Goal: Transaction & Acquisition: Book appointment/travel/reservation

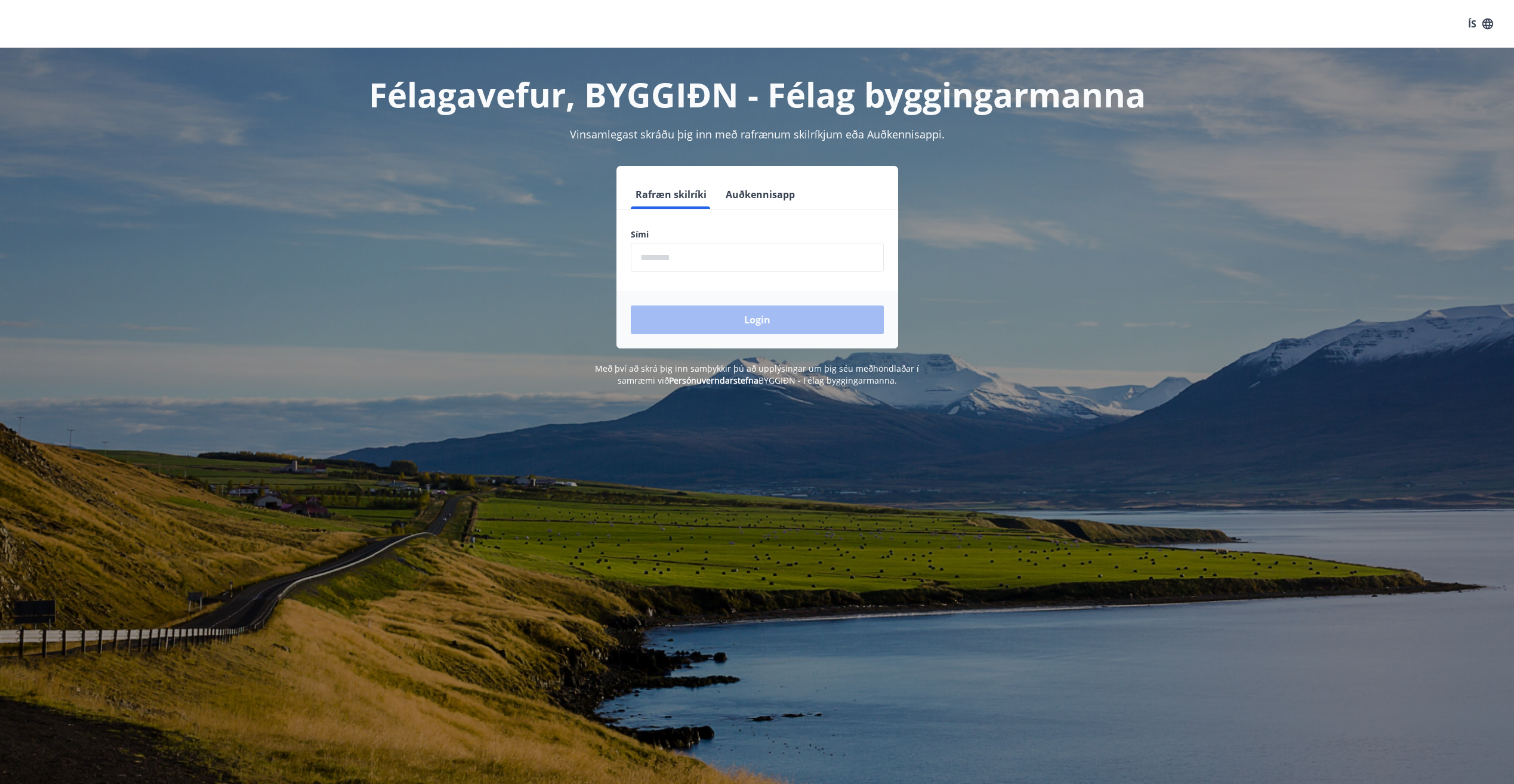
click at [706, 270] on input "phone" at bounding box center [758, 257] width 253 height 29
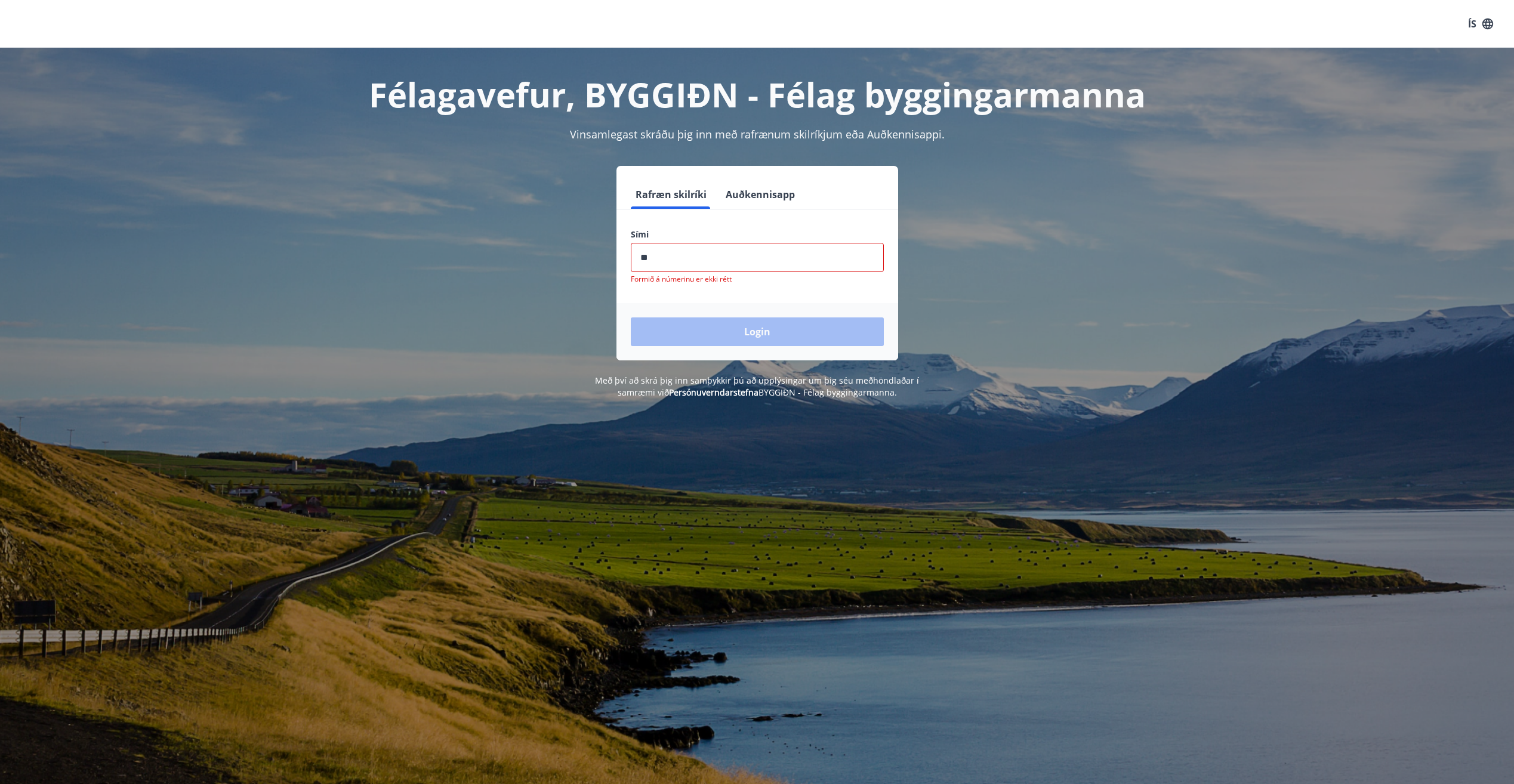
type input "********"
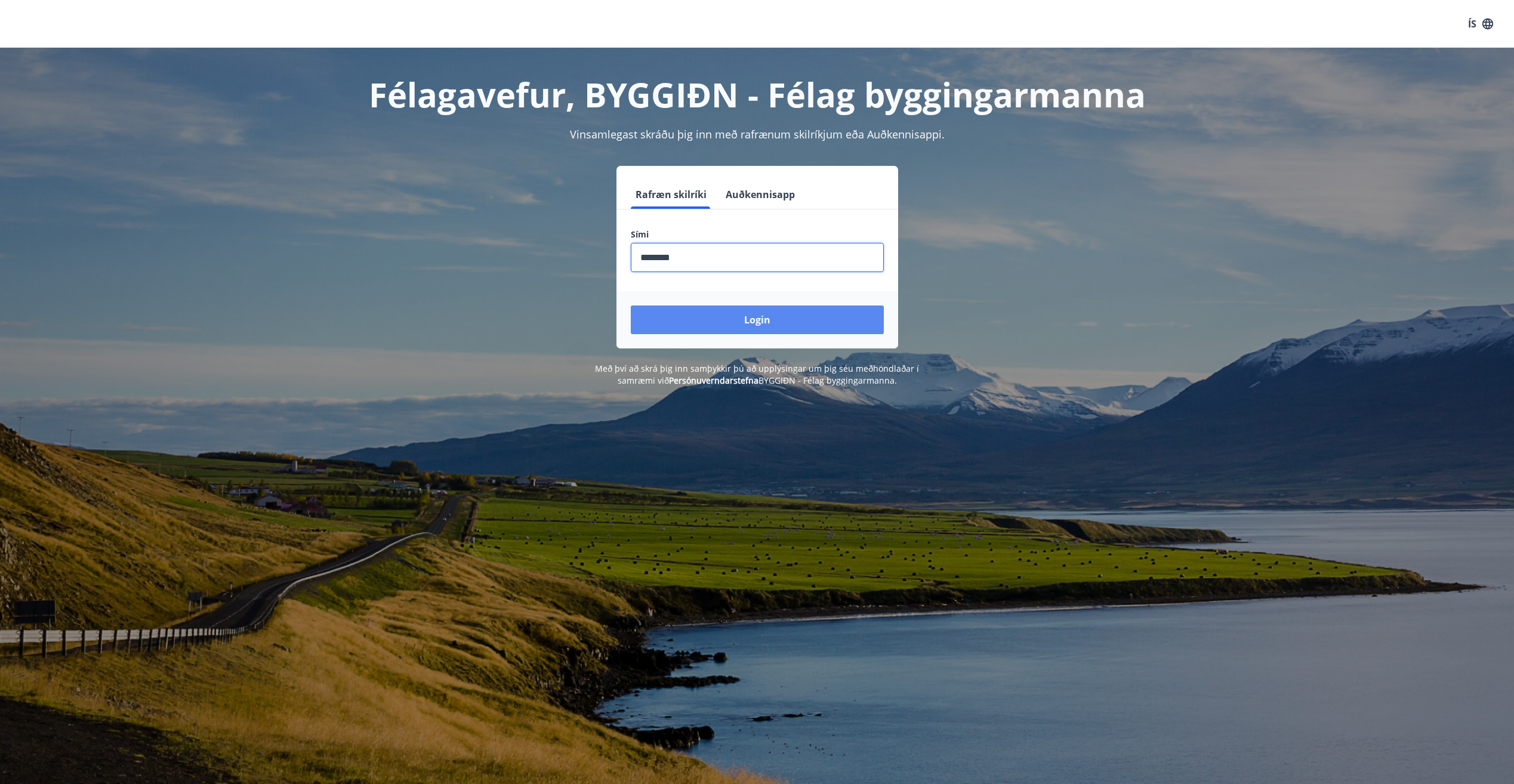
click at [748, 320] on button "Login" at bounding box center [758, 319] width 253 height 29
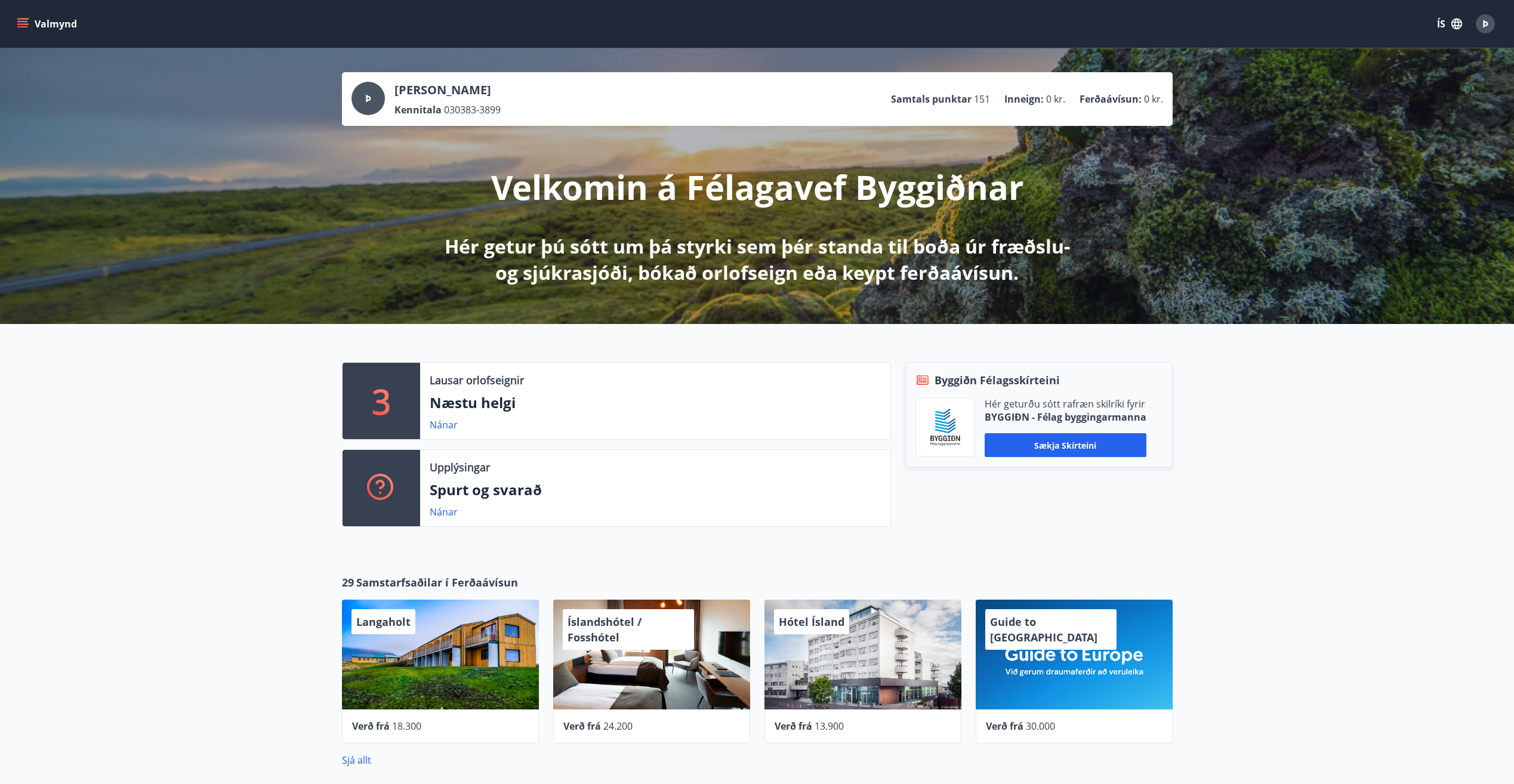
scroll to position [60, 0]
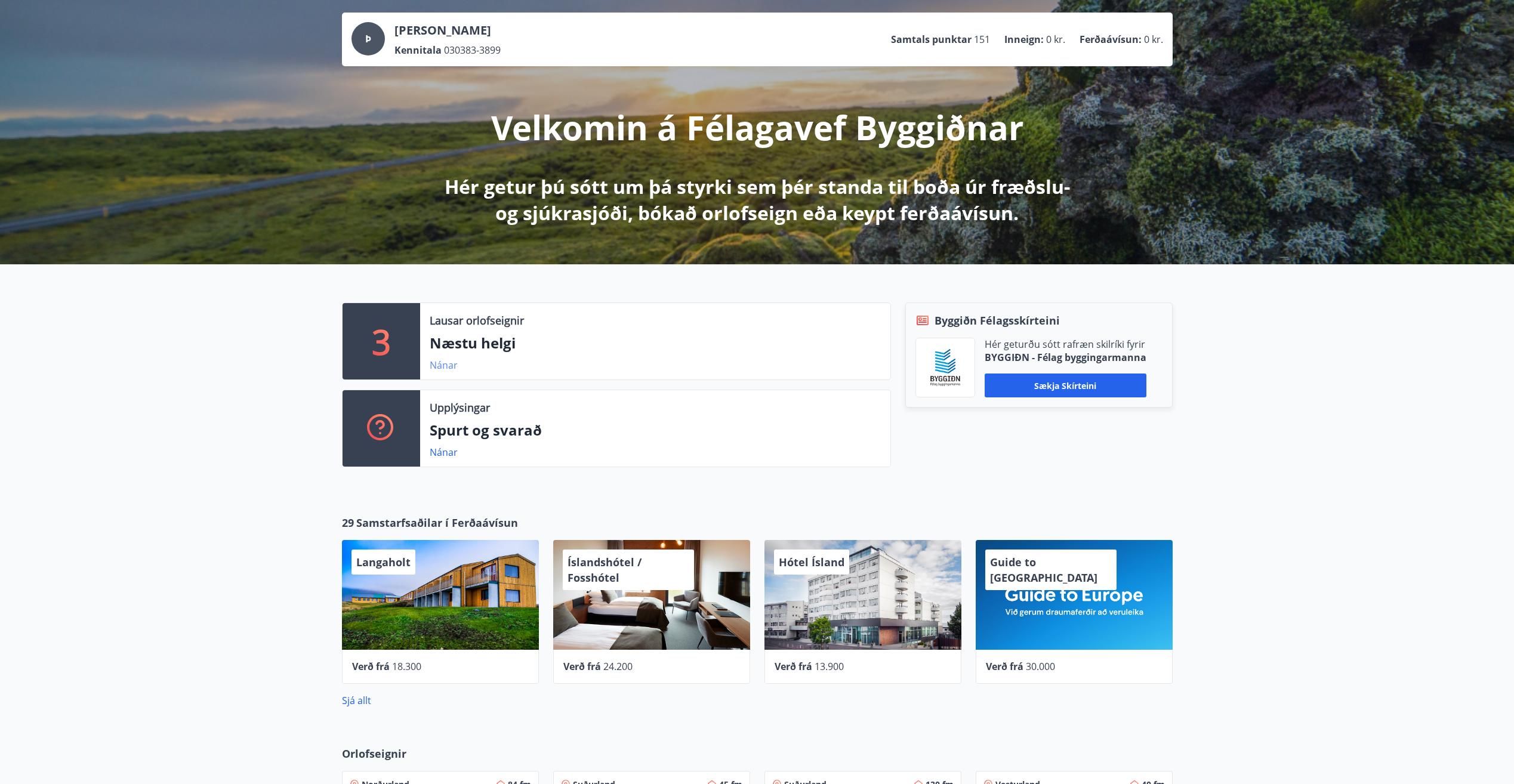
click at [450, 363] on link "Nánar" at bounding box center [444, 365] width 28 height 13
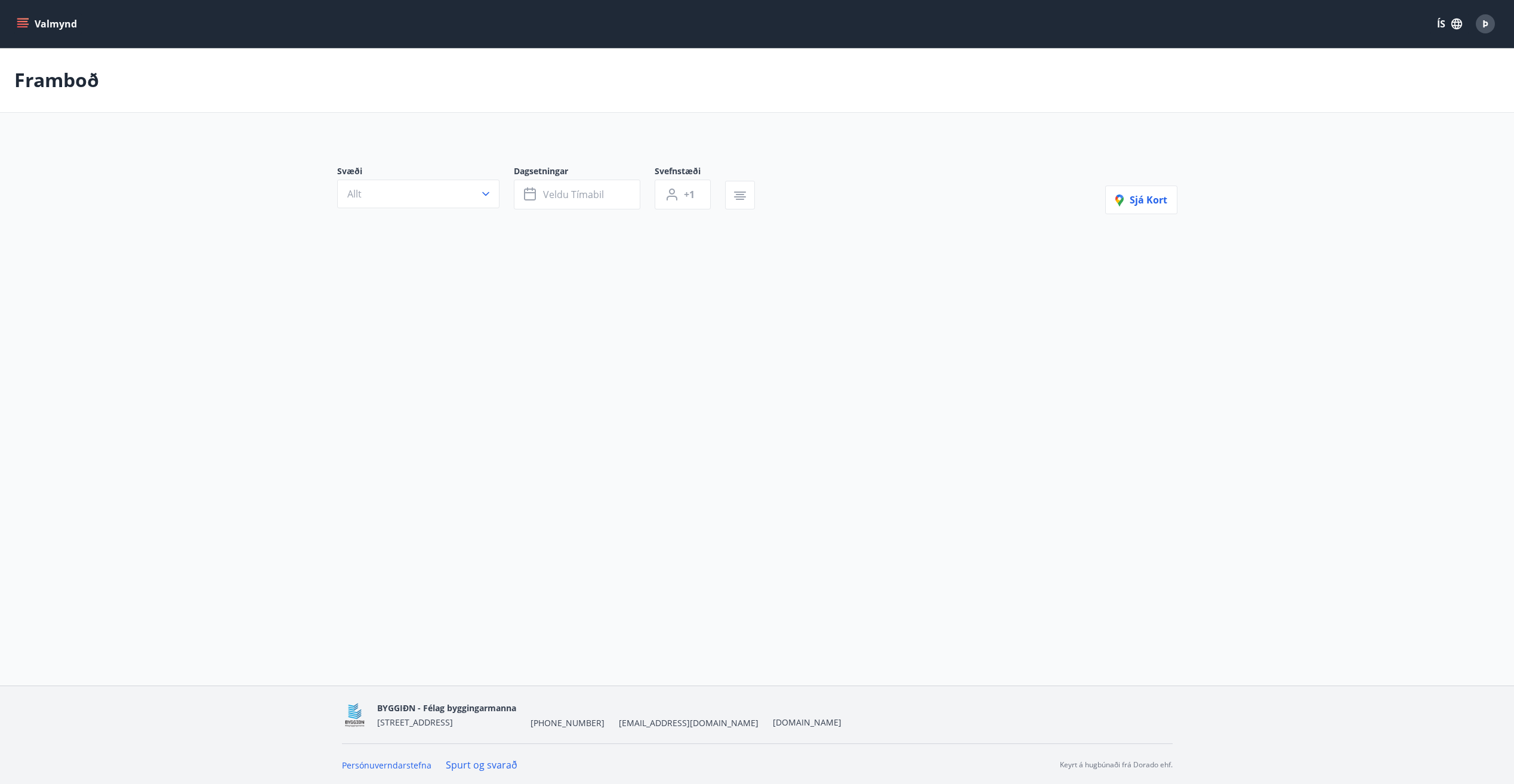
type input "*"
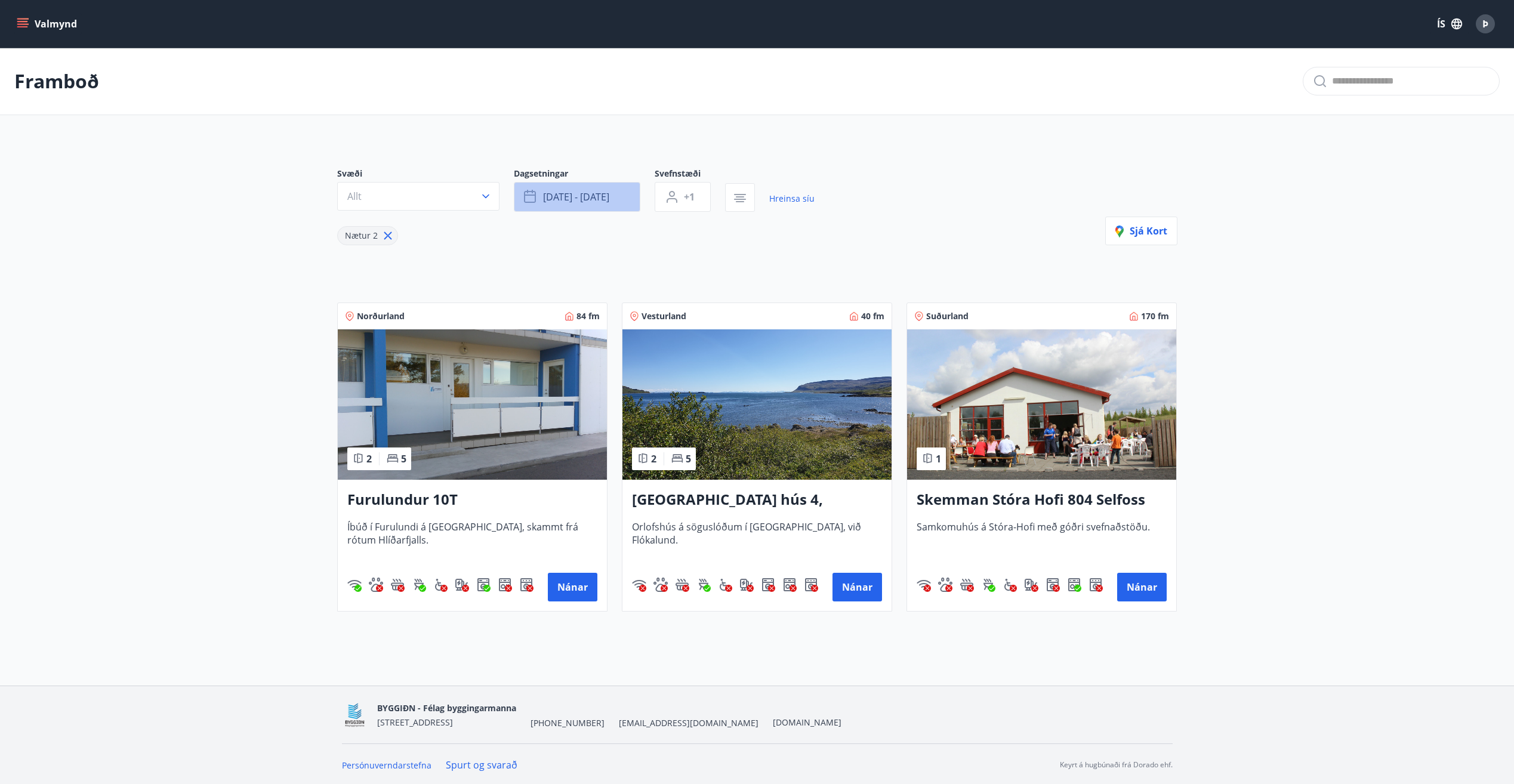
click at [585, 199] on span "[DATE] - [DATE]" at bounding box center [576, 196] width 66 height 13
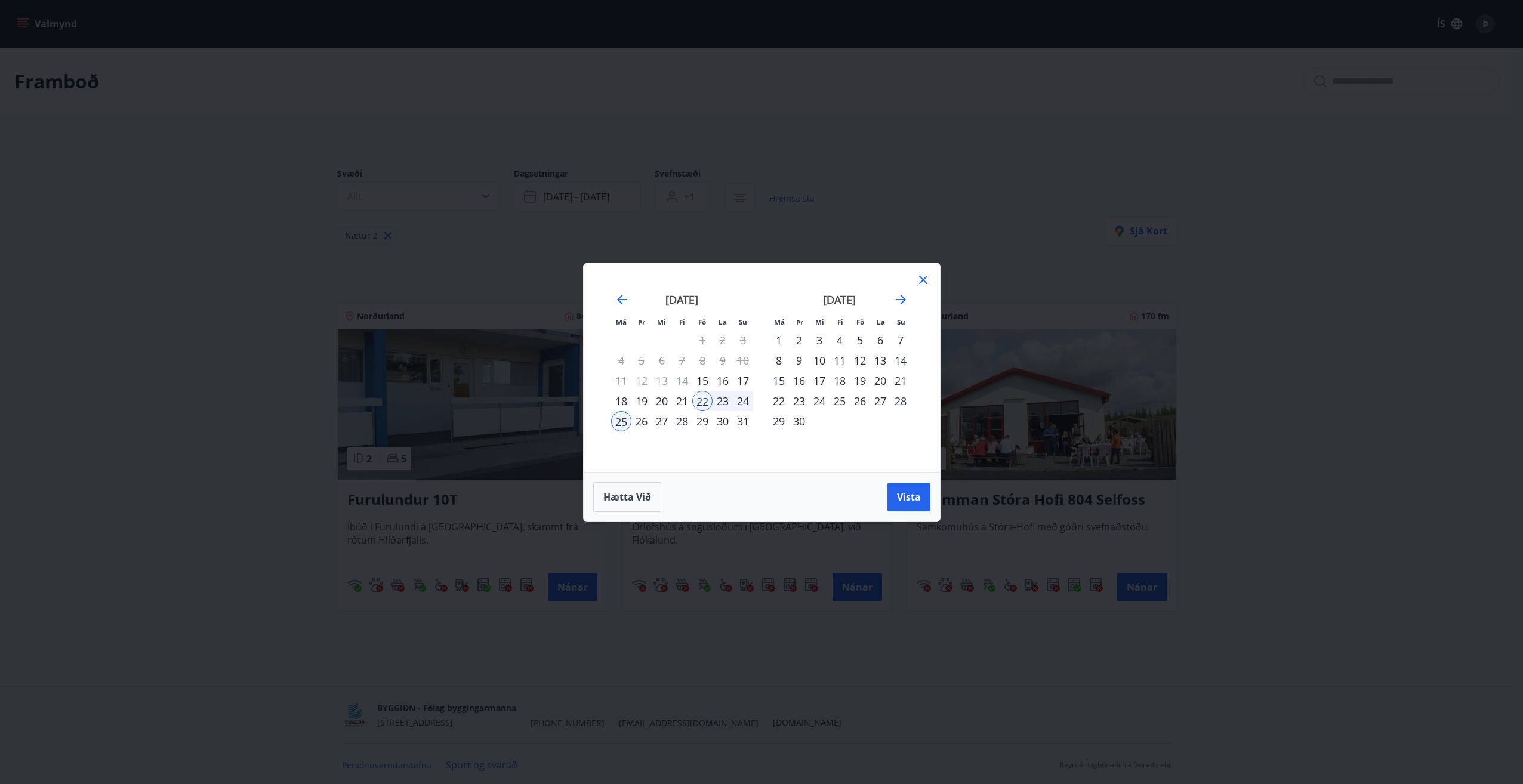
click at [702, 380] on div "15" at bounding box center [703, 381] width 21 height 21
click at [743, 380] on div "17" at bounding box center [743, 381] width 21 height 21
click at [908, 497] on span "Vista" at bounding box center [909, 497] width 24 height 13
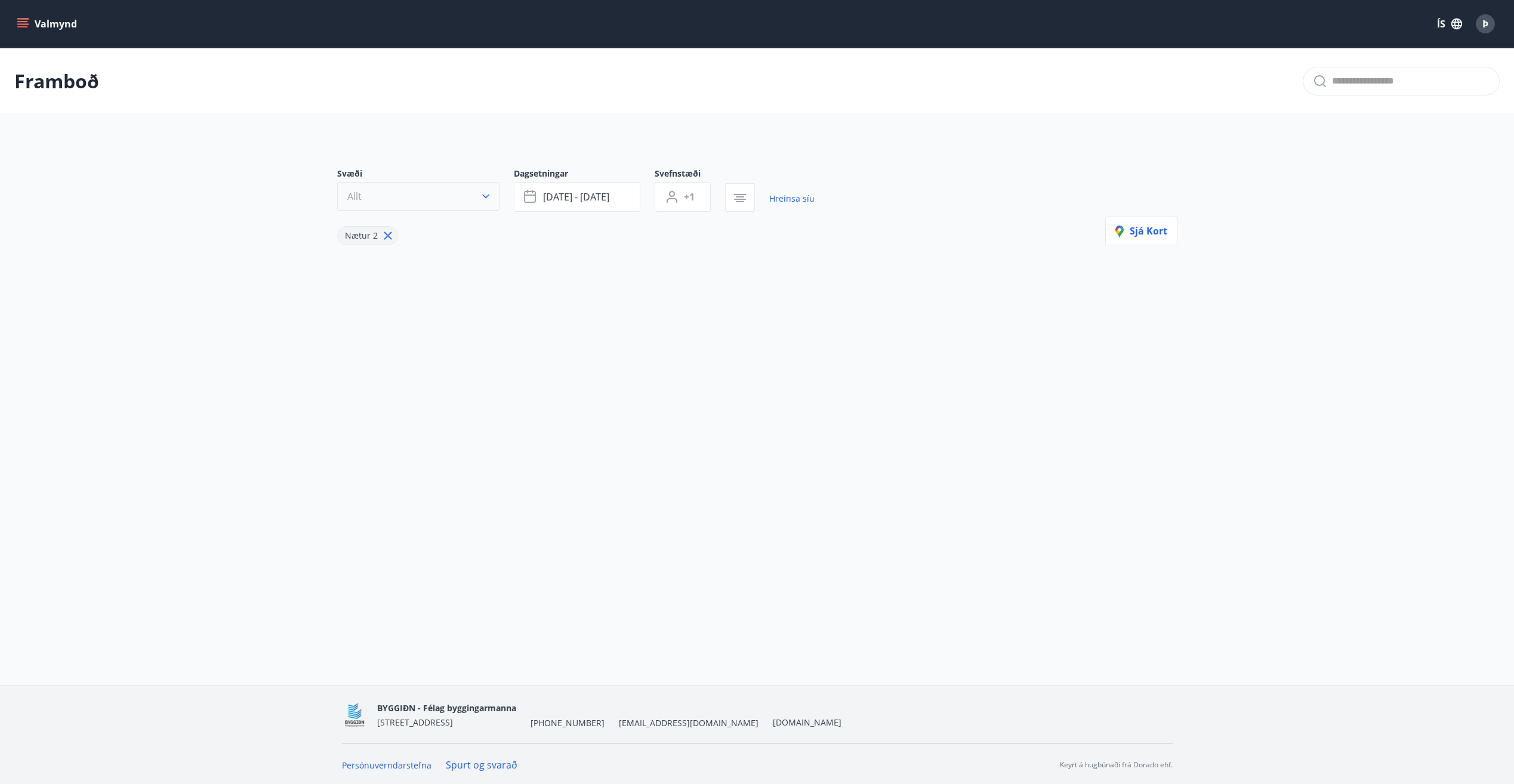
click at [493, 198] on button "Allt" at bounding box center [418, 196] width 162 height 29
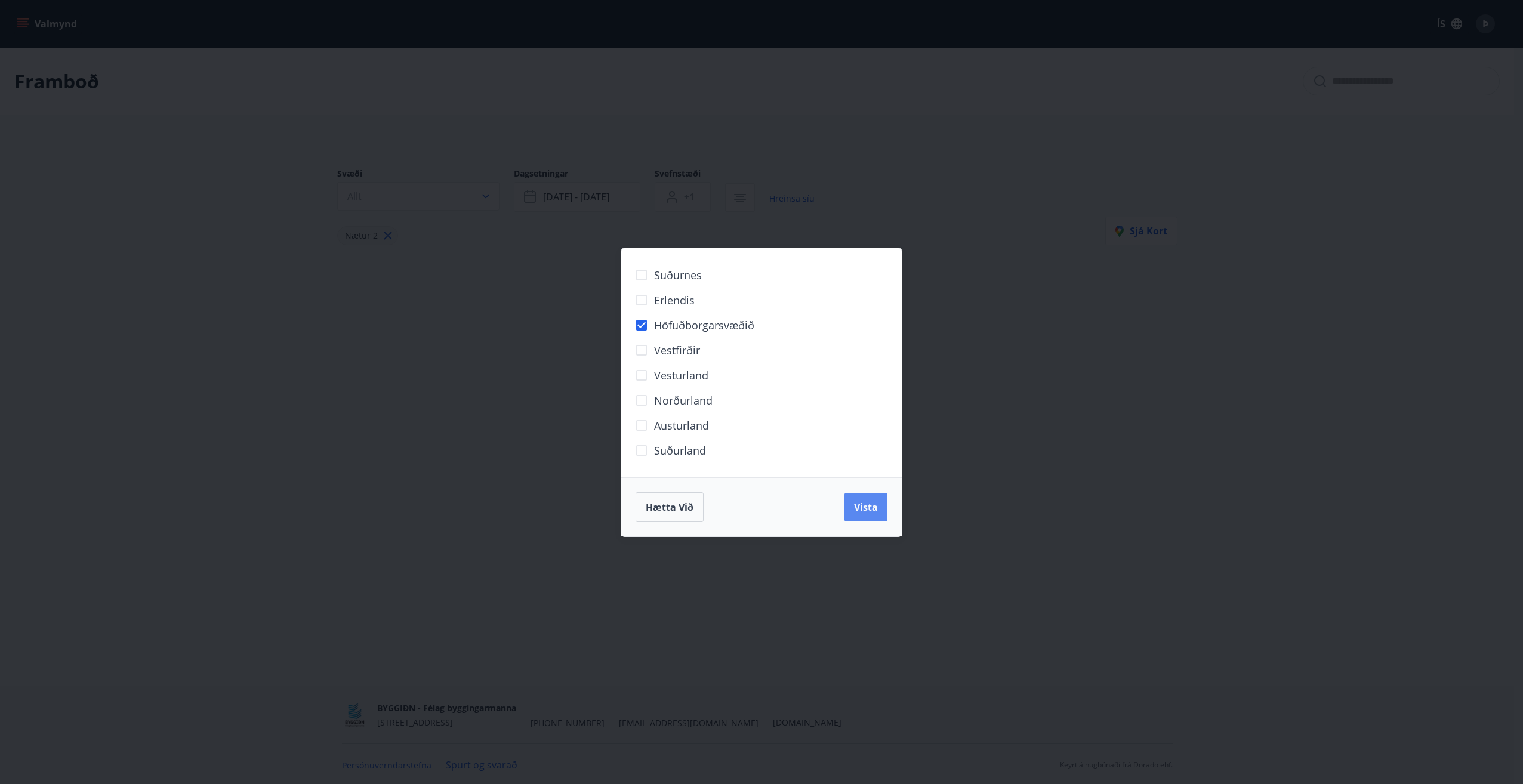
click at [870, 510] on span "Vista" at bounding box center [866, 507] width 24 height 13
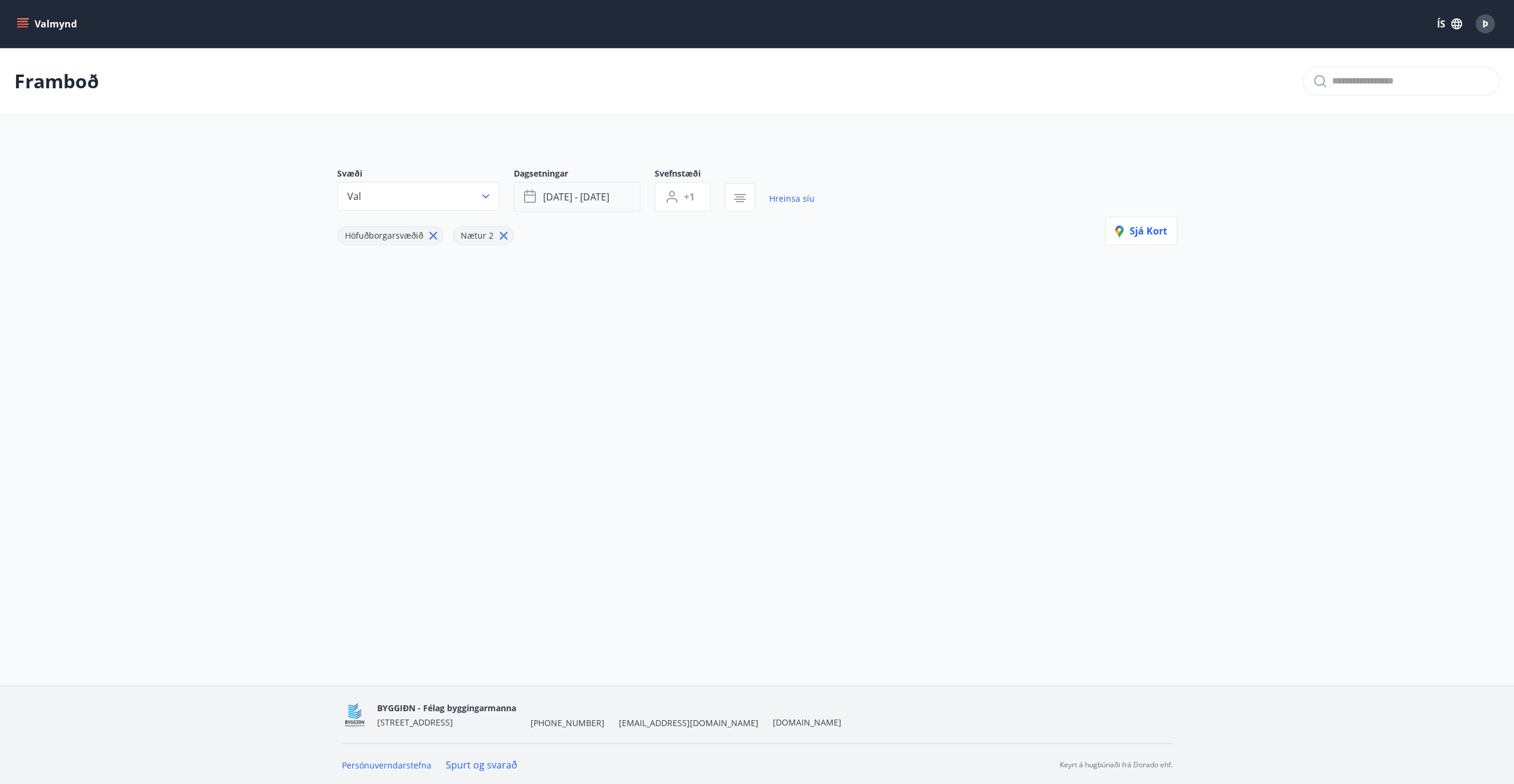
click at [585, 202] on span "[DATE] - [DATE]" at bounding box center [576, 196] width 66 height 13
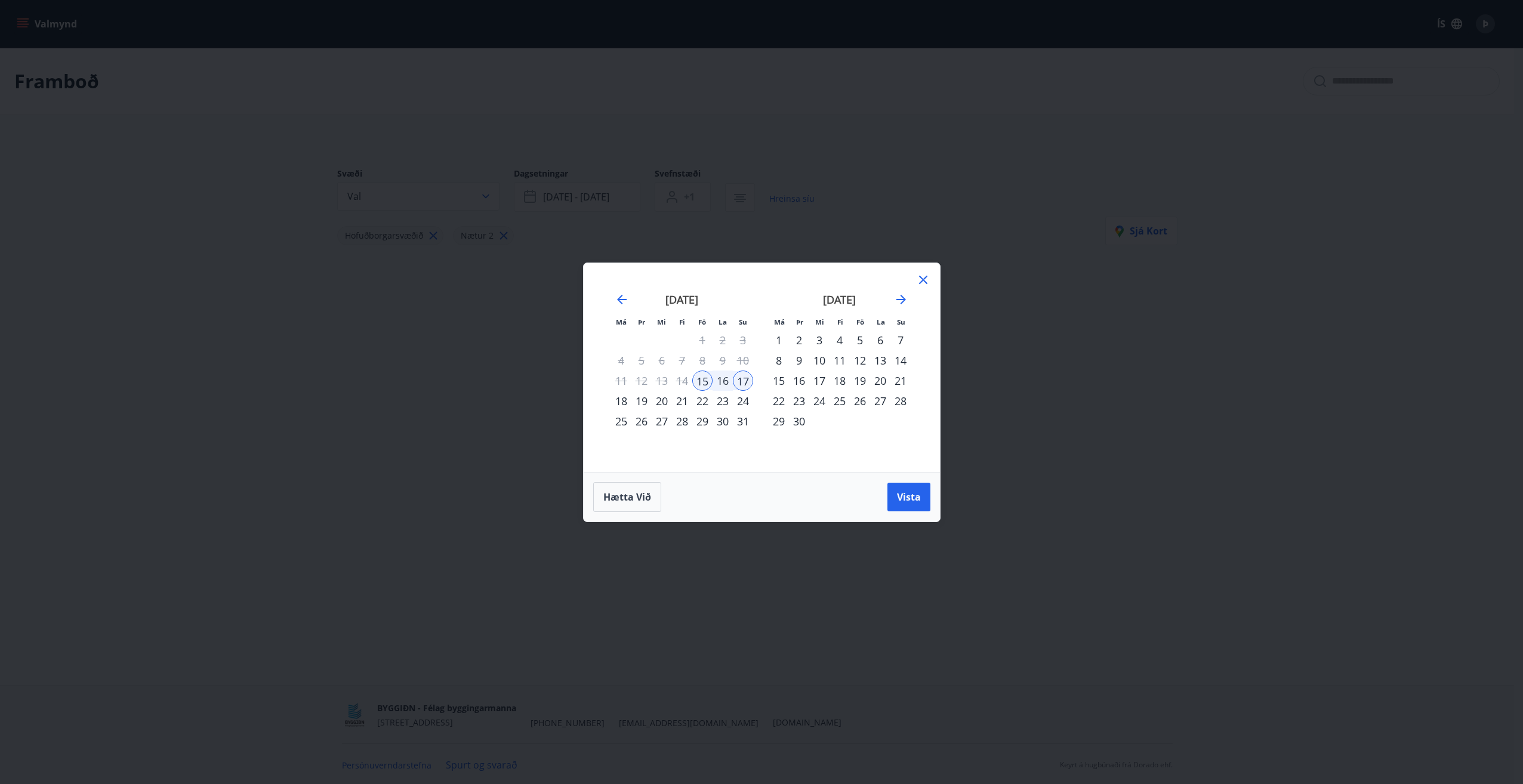
click at [737, 379] on div "17" at bounding box center [743, 381] width 21 height 21
click at [708, 380] on div "15" at bounding box center [703, 381] width 21 height 21
click at [904, 494] on span "Vista" at bounding box center [909, 497] width 24 height 13
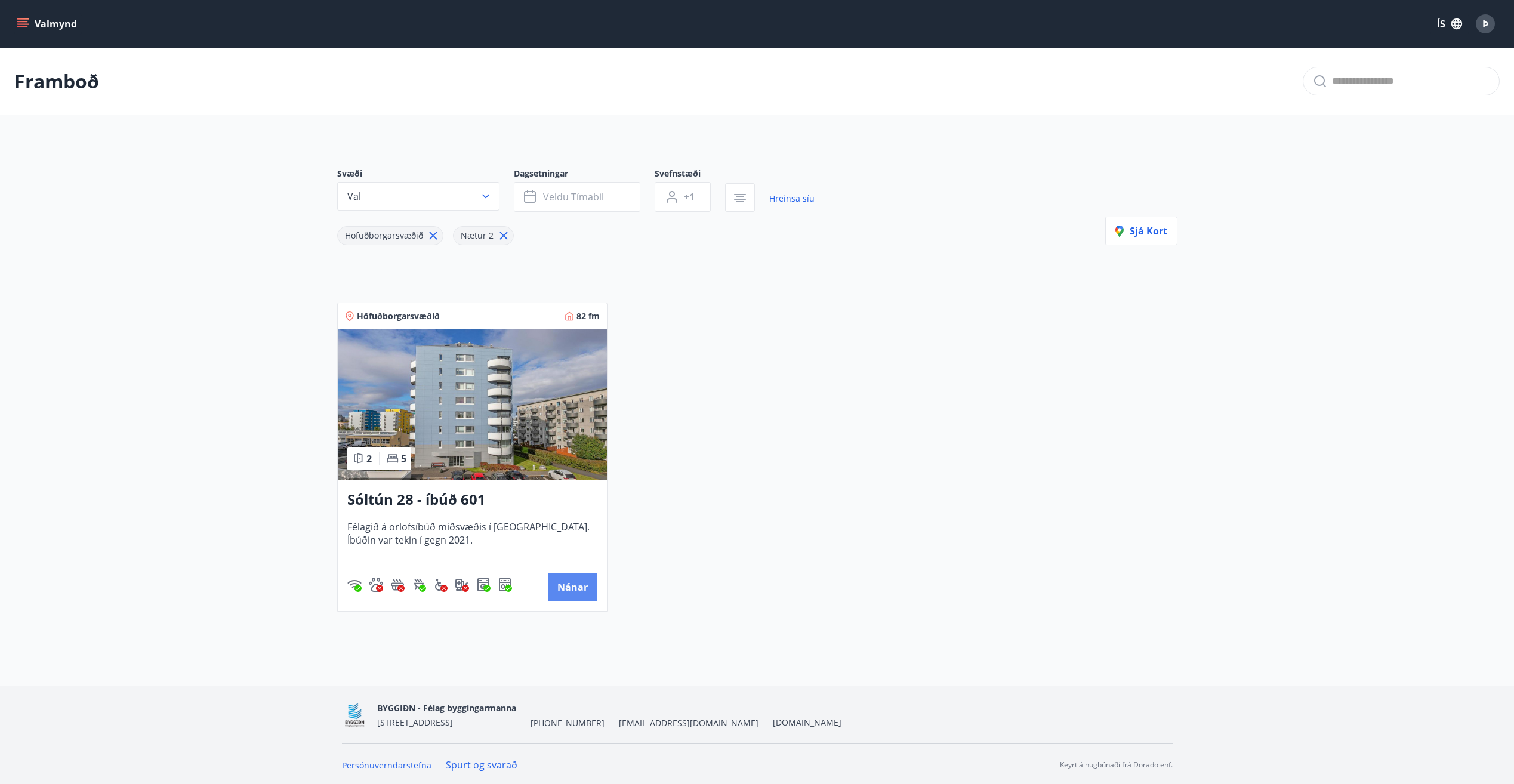
click at [586, 588] on button "Nánar" at bounding box center [572, 587] width 49 height 29
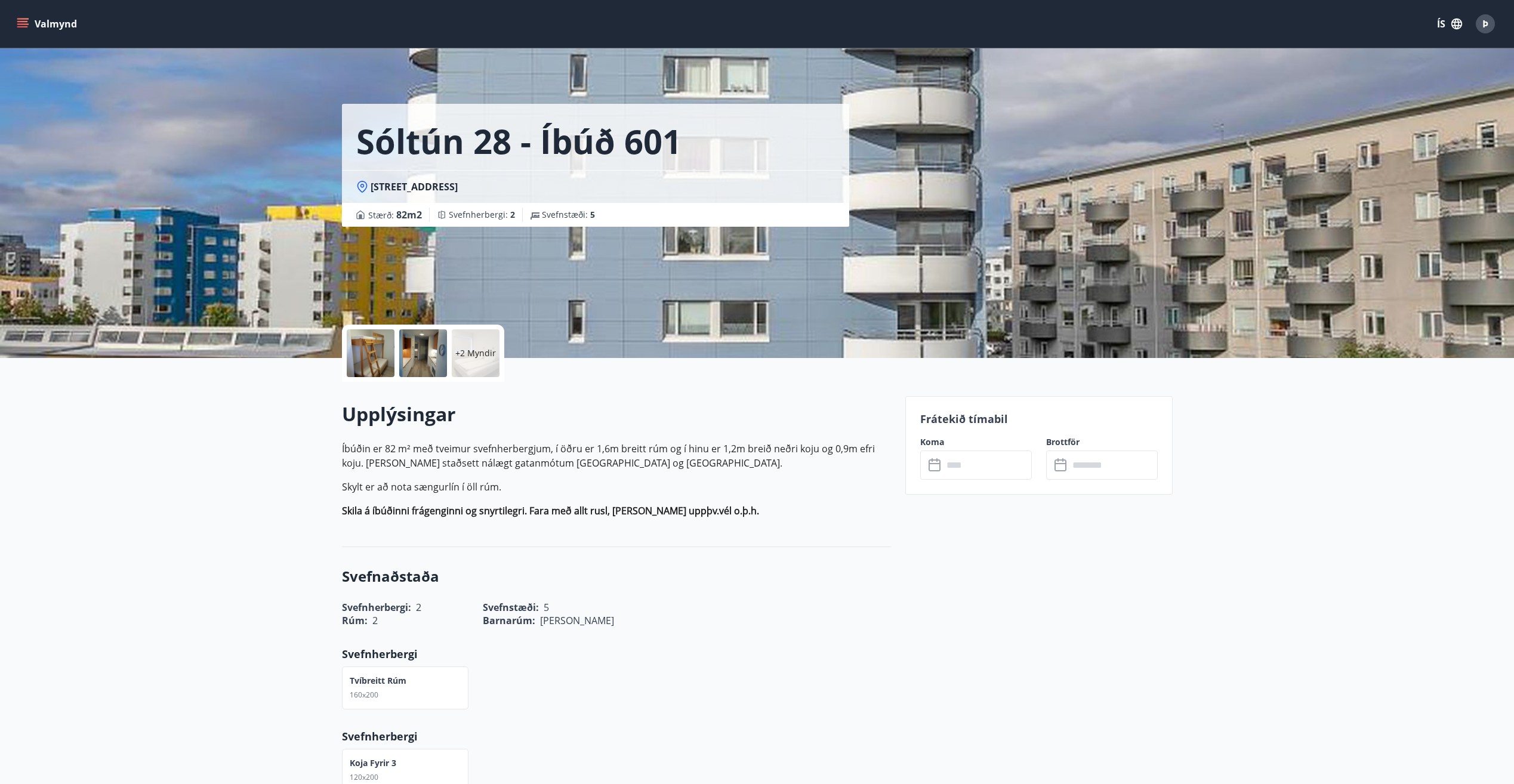
click at [1488, 29] on span "Þ" at bounding box center [1485, 23] width 6 height 13
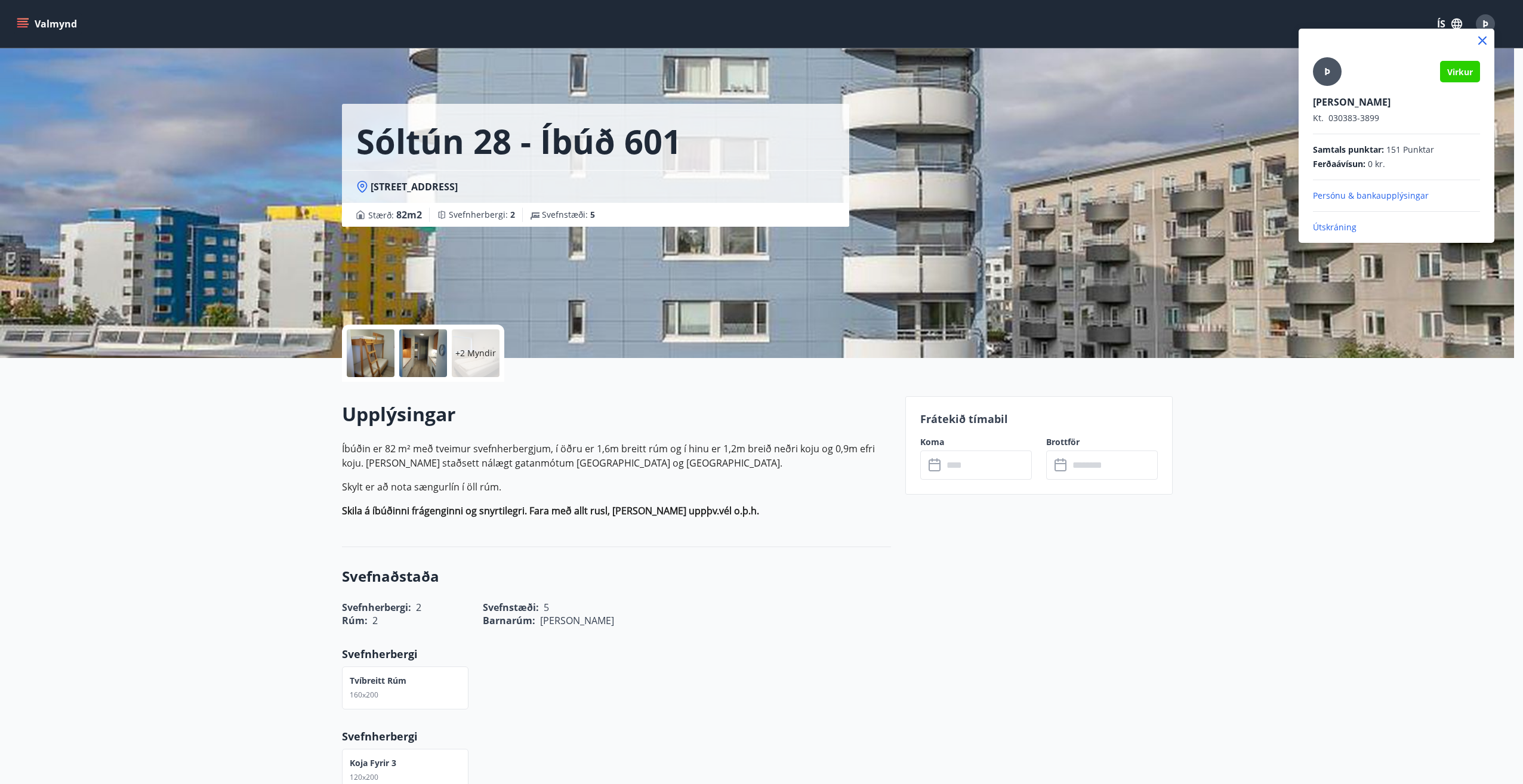
click at [1347, 228] on p "Útskráning" at bounding box center [1396, 227] width 167 height 12
click at [1336, 223] on p "Útskráning" at bounding box center [1396, 227] width 167 height 12
